Goal: Check status

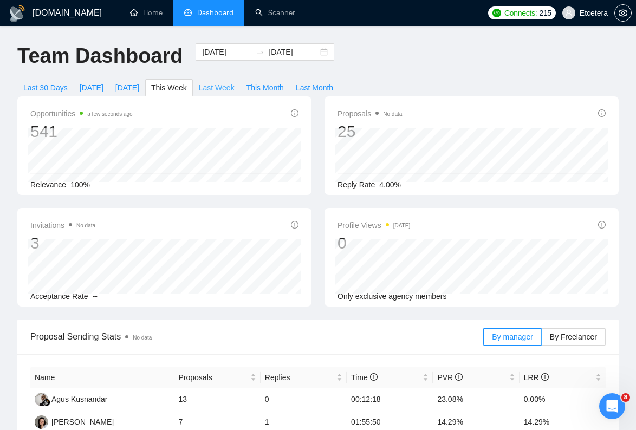
click at [220, 89] on span "Last Week" at bounding box center [217, 88] width 36 height 12
type input "[DATE]"
click at [42, 89] on span "Last 30 Days" at bounding box center [45, 88] width 44 height 12
type input "[DATE]"
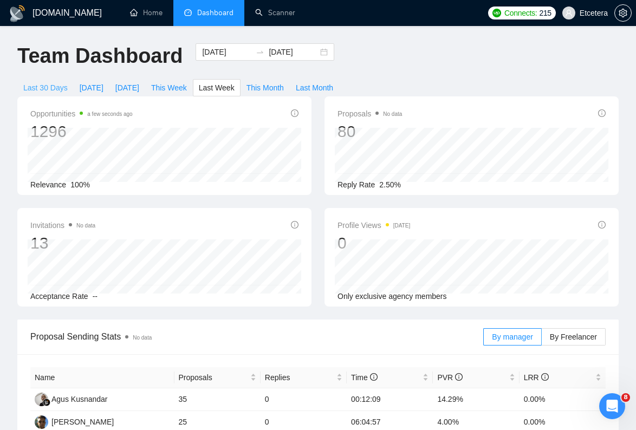
type input "[DATE]"
click at [208, 54] on input "[DATE]" at bounding box center [226, 52] width 49 height 12
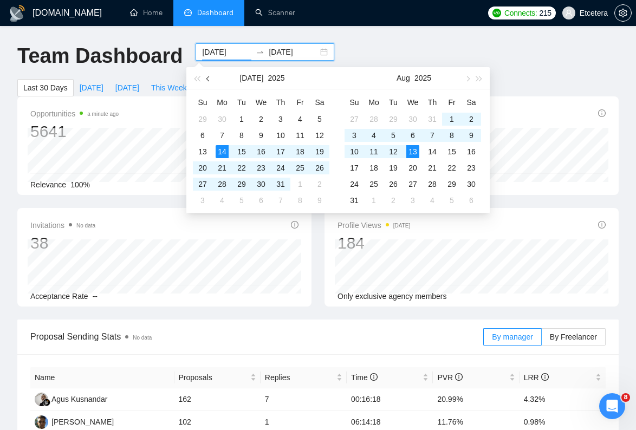
click at [209, 80] on span "button" at bounding box center [208, 78] width 5 height 5
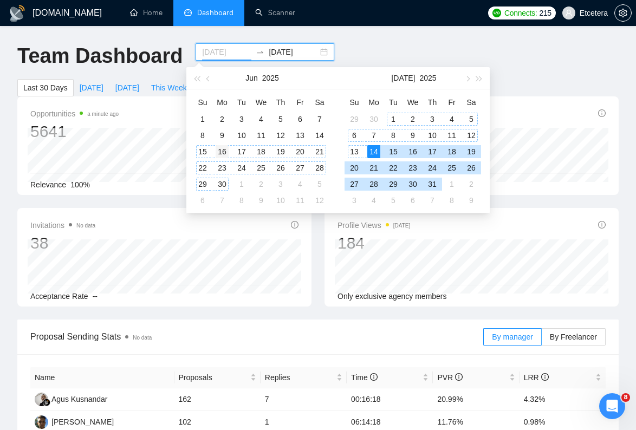
type input "[DATE]"
click at [224, 152] on div "16" at bounding box center [222, 151] width 13 height 13
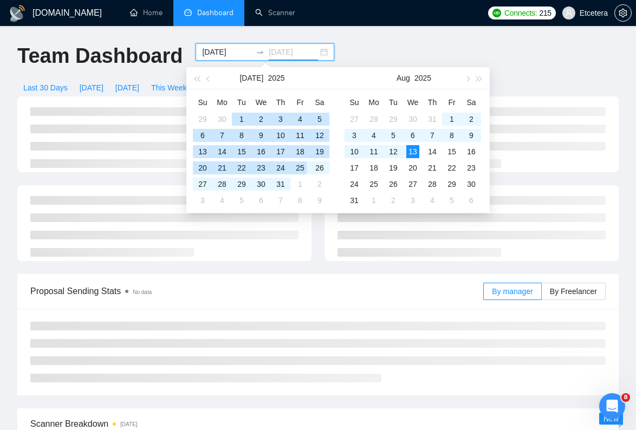
type input "[DATE]"
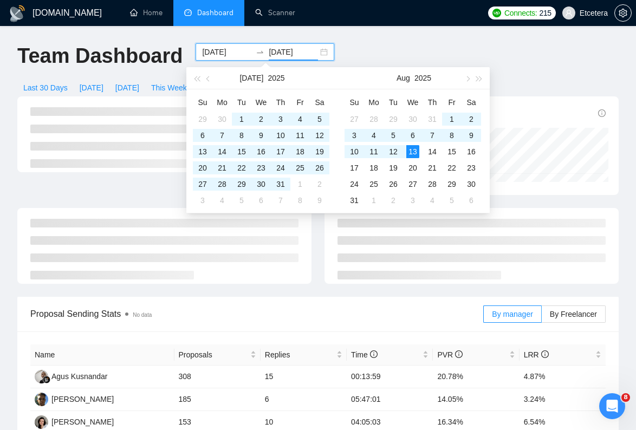
click at [396, 50] on div "Team Dashboard [DATE] [DATE] Last 30 Days [DATE] [DATE] This Week Last Week Thi…" at bounding box center [318, 69] width 614 height 53
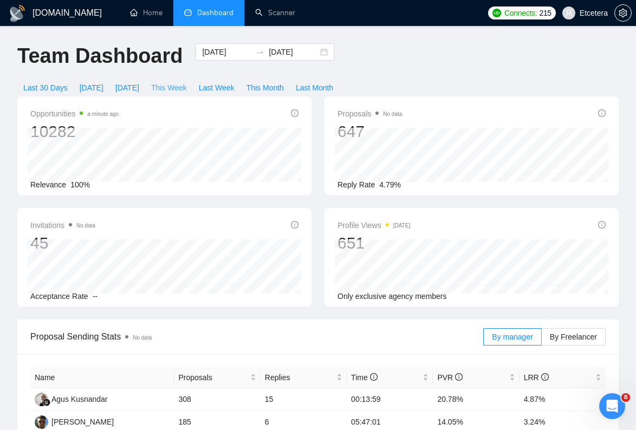
click at [184, 88] on span "This Week" at bounding box center [169, 88] width 36 height 12
type input "[DATE]"
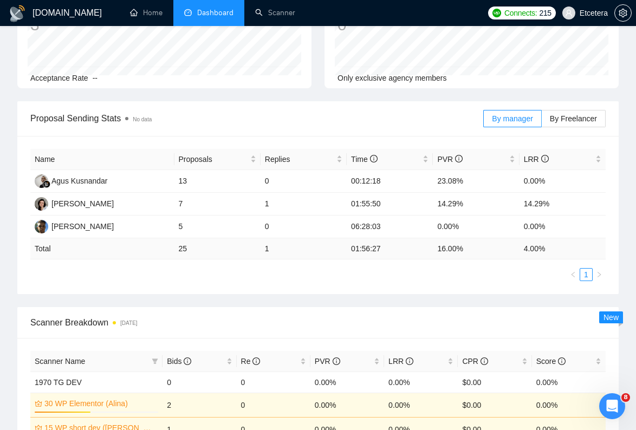
scroll to position [210, 0]
